Goal: Task Accomplishment & Management: Use online tool/utility

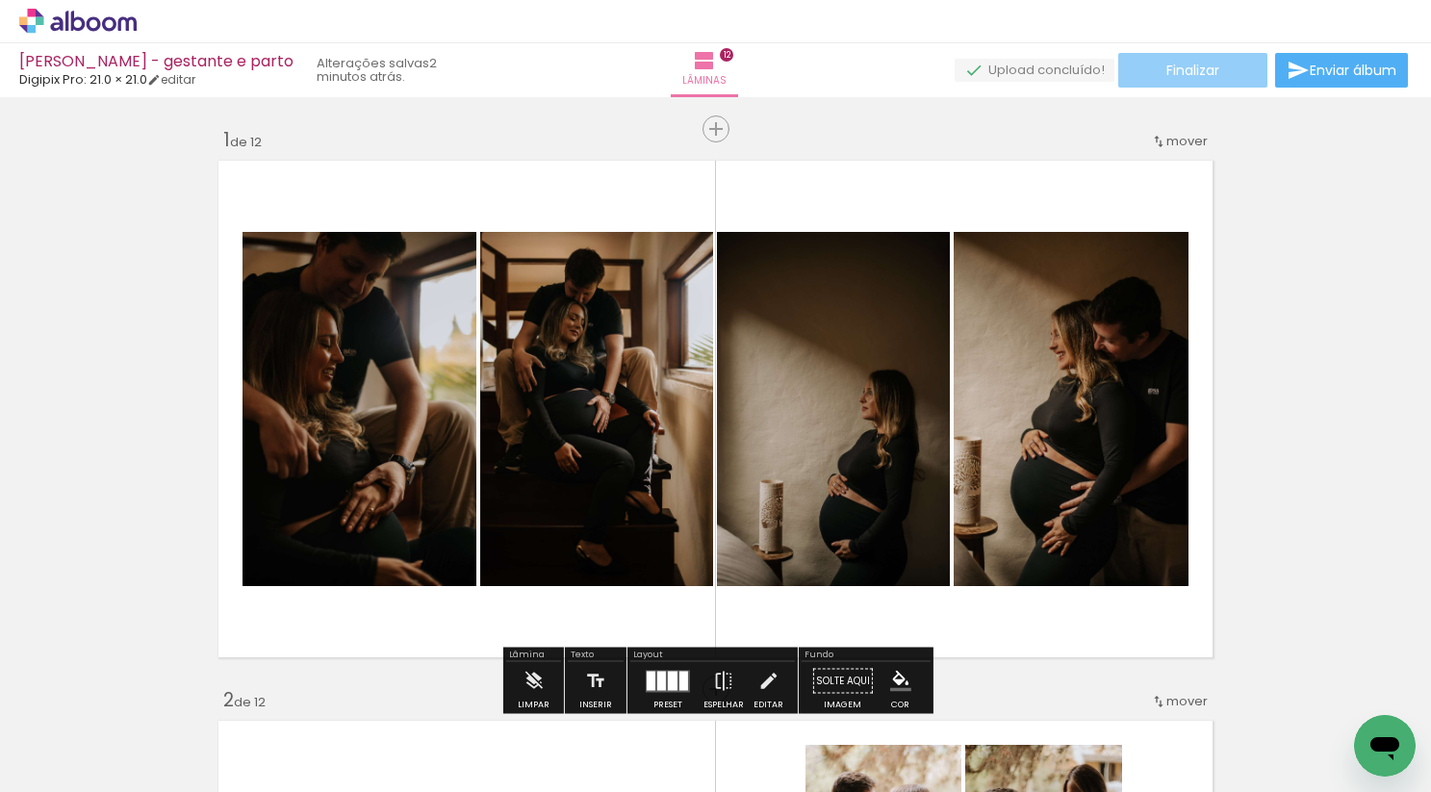
click at [1212, 67] on span "Finalizar" at bounding box center [1192, 70] width 53 height 13
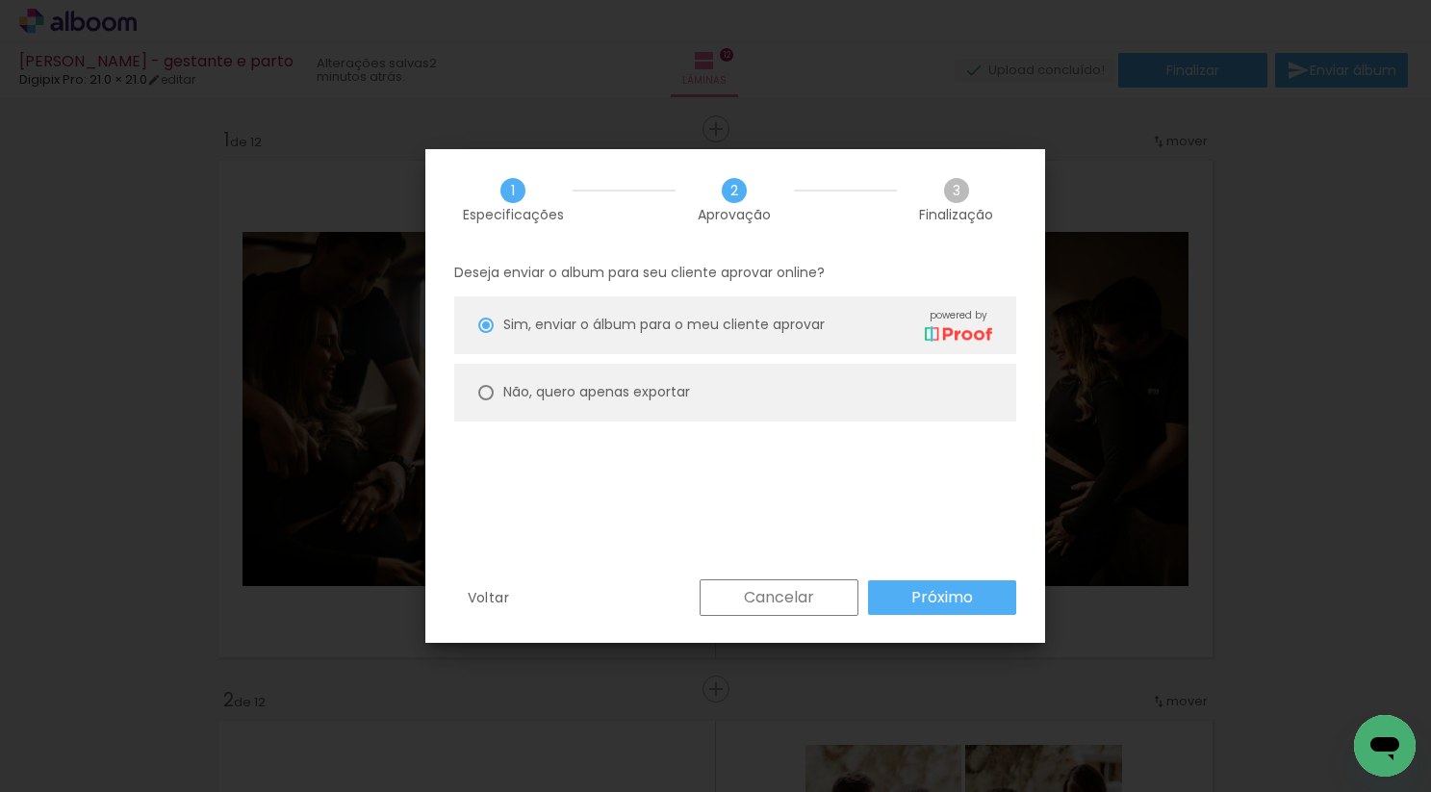
click at [0, 0] on slot "Próximo" at bounding box center [0, 0] width 0 height 0
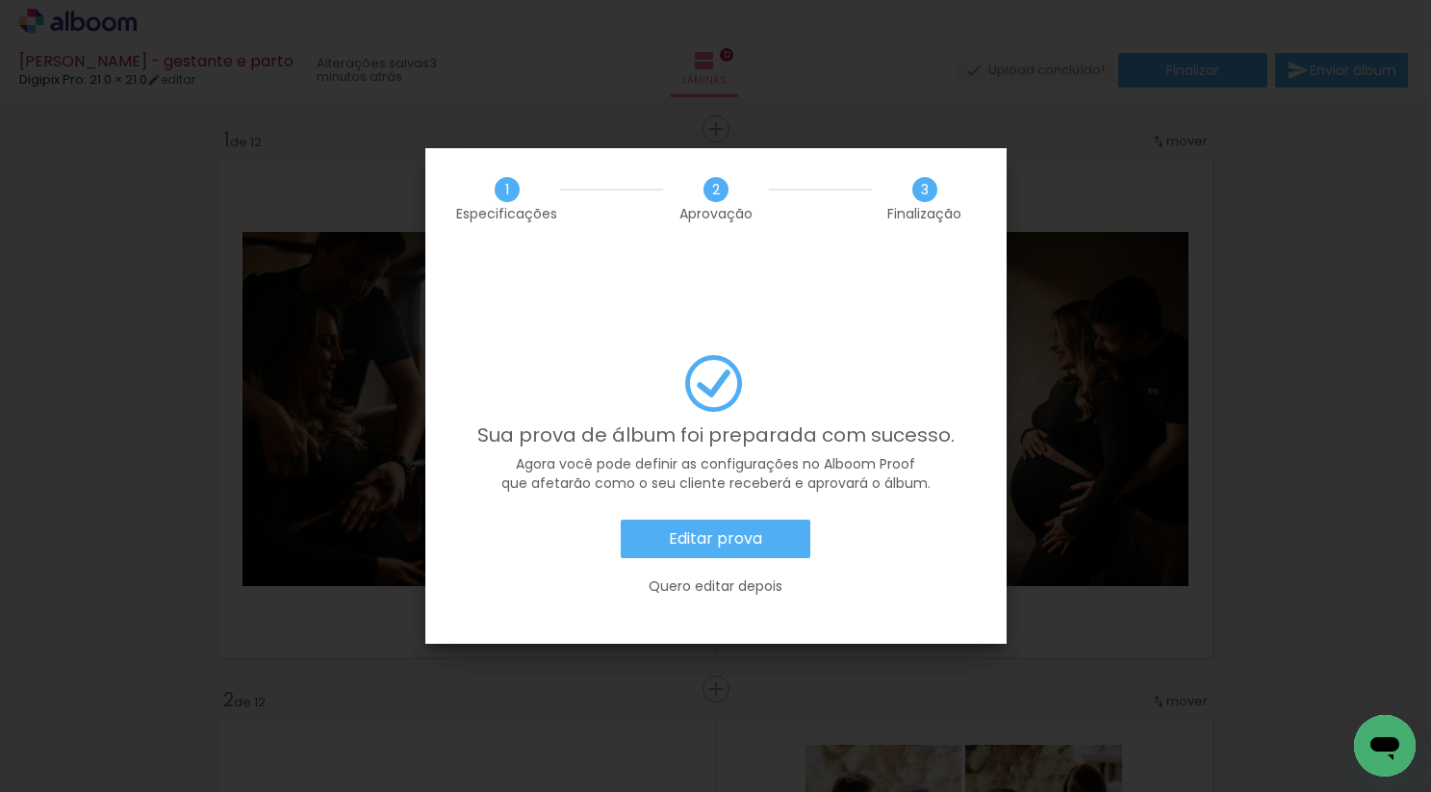
click at [0, 0] on slot "Editar prova" at bounding box center [0, 0] width 0 height 0
